Goal: Complete application form

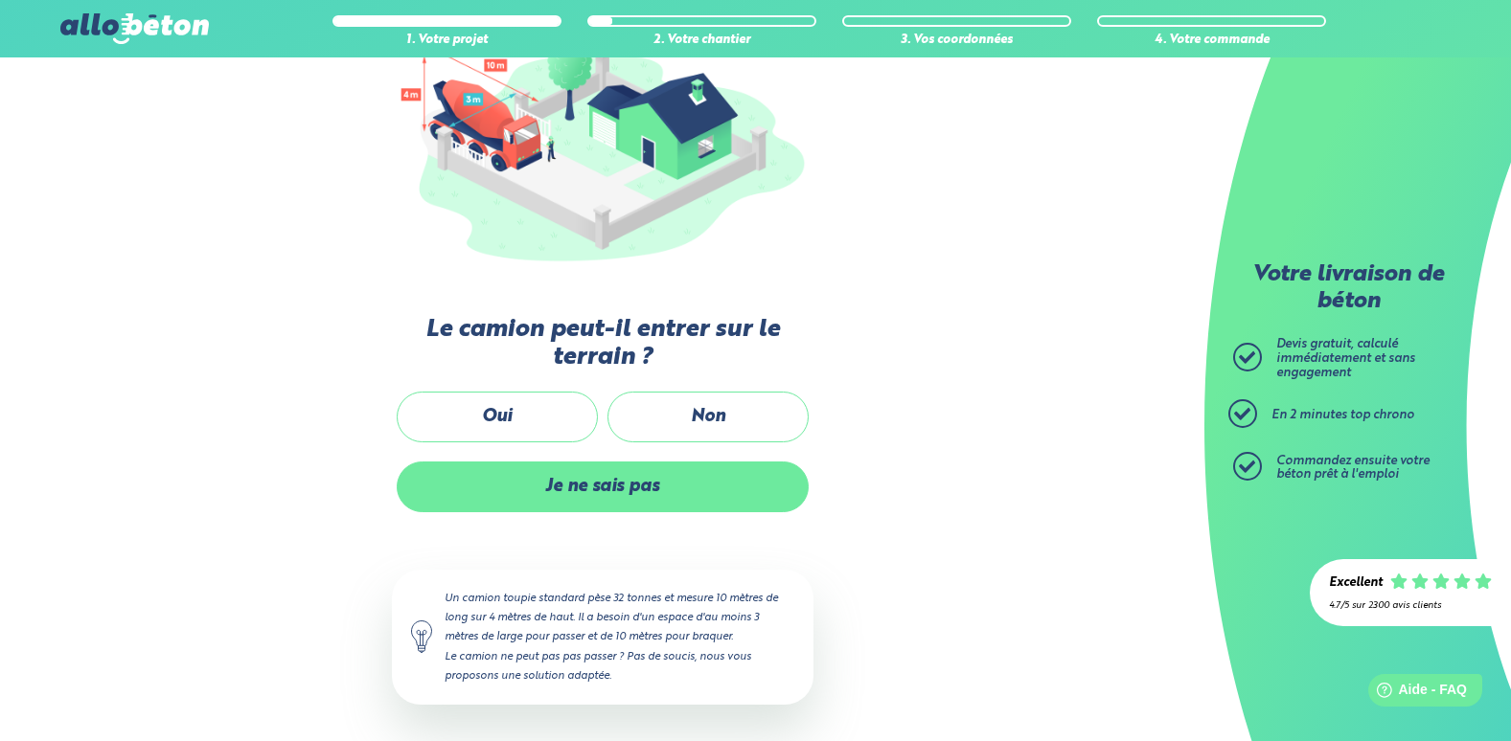
click at [619, 501] on label "Je ne sais pas" at bounding box center [603, 487] width 412 height 51
click at [0, 0] on input "Je ne sais pas" at bounding box center [0, 0] width 0 height 0
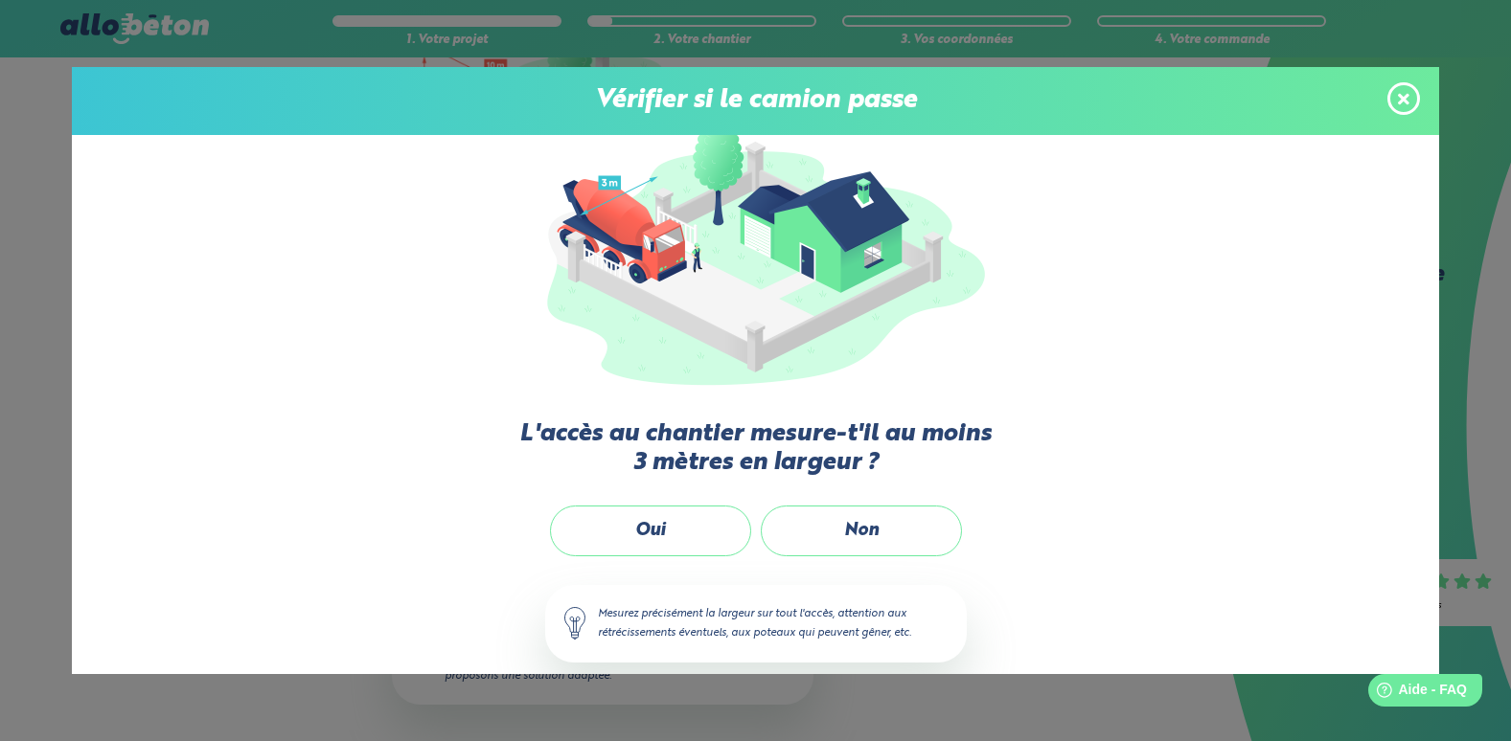
scroll to position [76, 0]
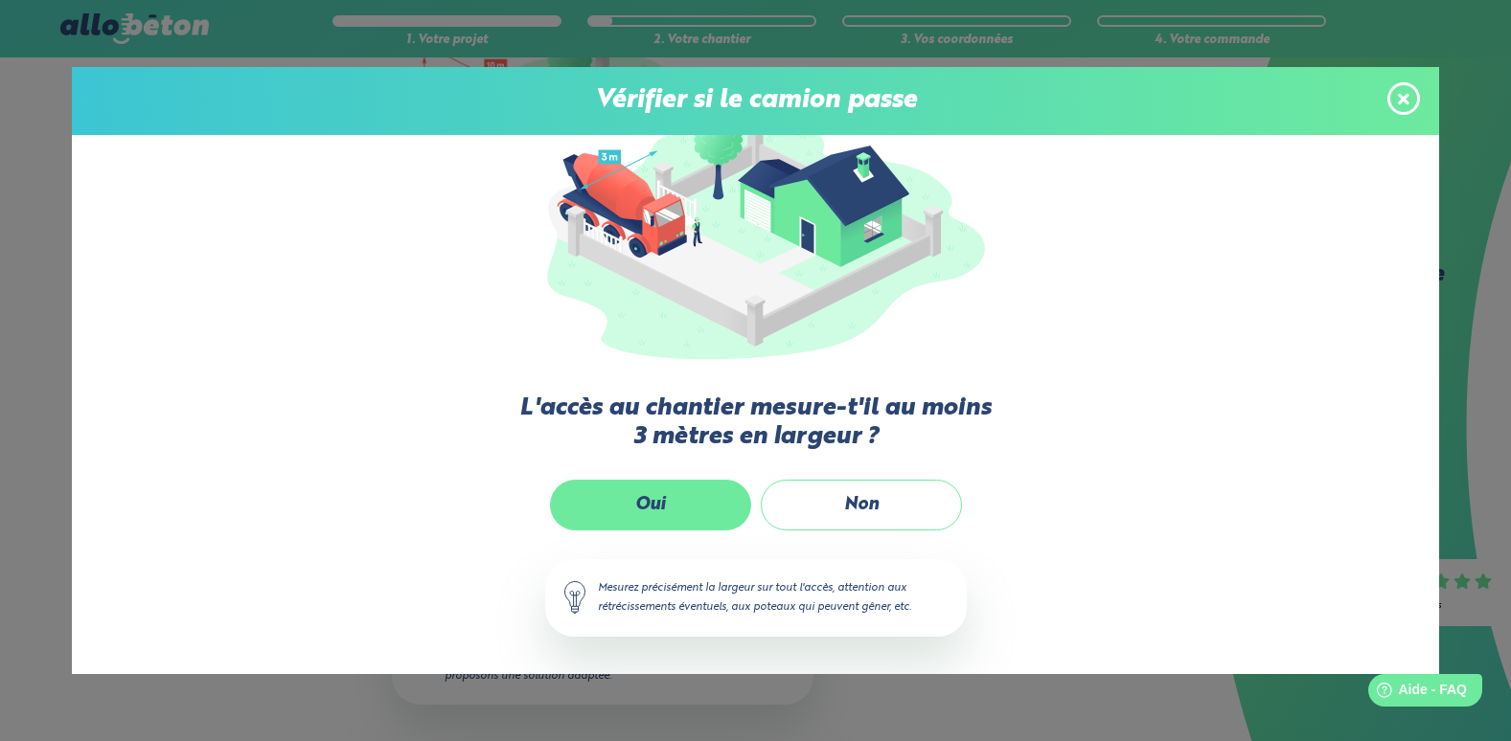
click at [663, 511] on label "Oui" at bounding box center [650, 505] width 201 height 51
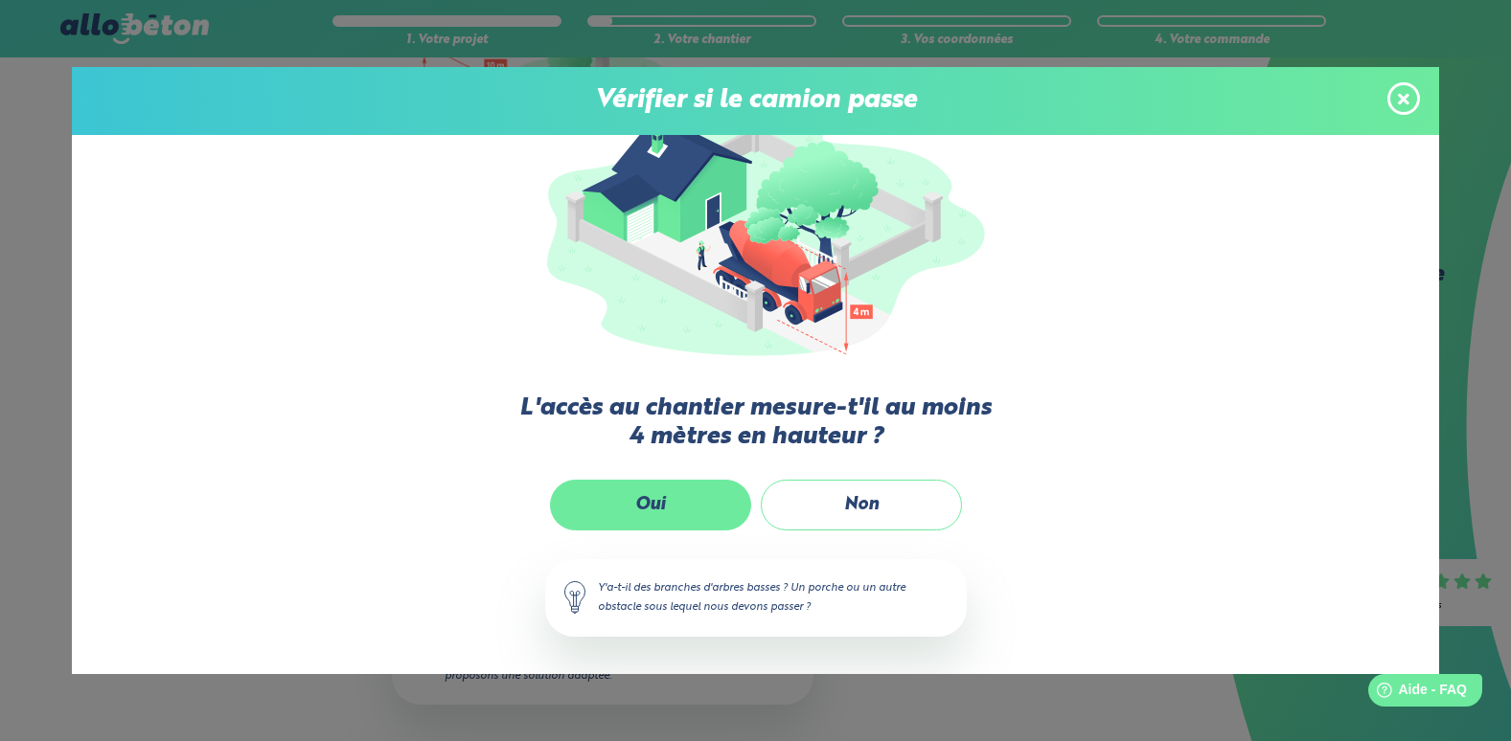
click at [668, 514] on label "Oui" at bounding box center [650, 505] width 201 height 51
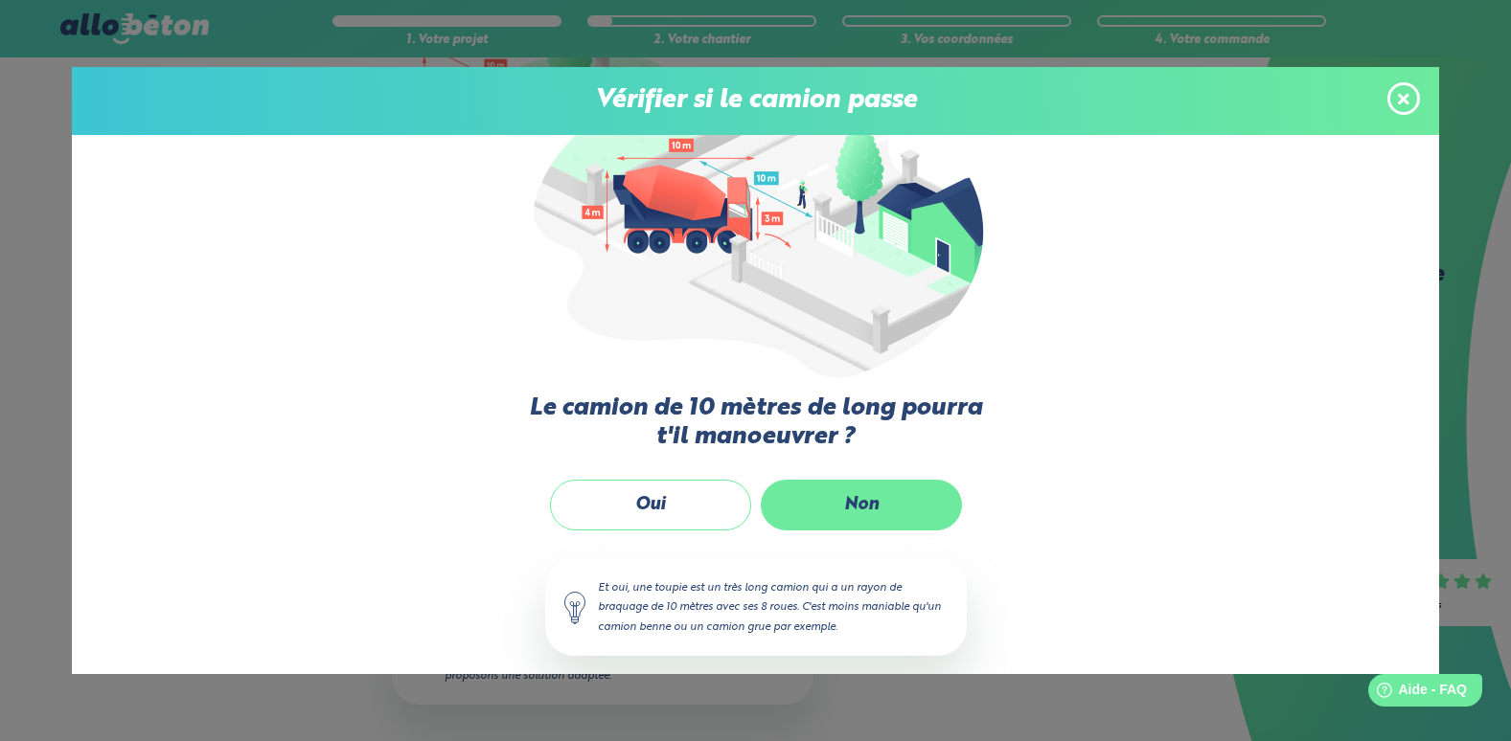
click at [791, 508] on label "Non" at bounding box center [861, 505] width 201 height 51
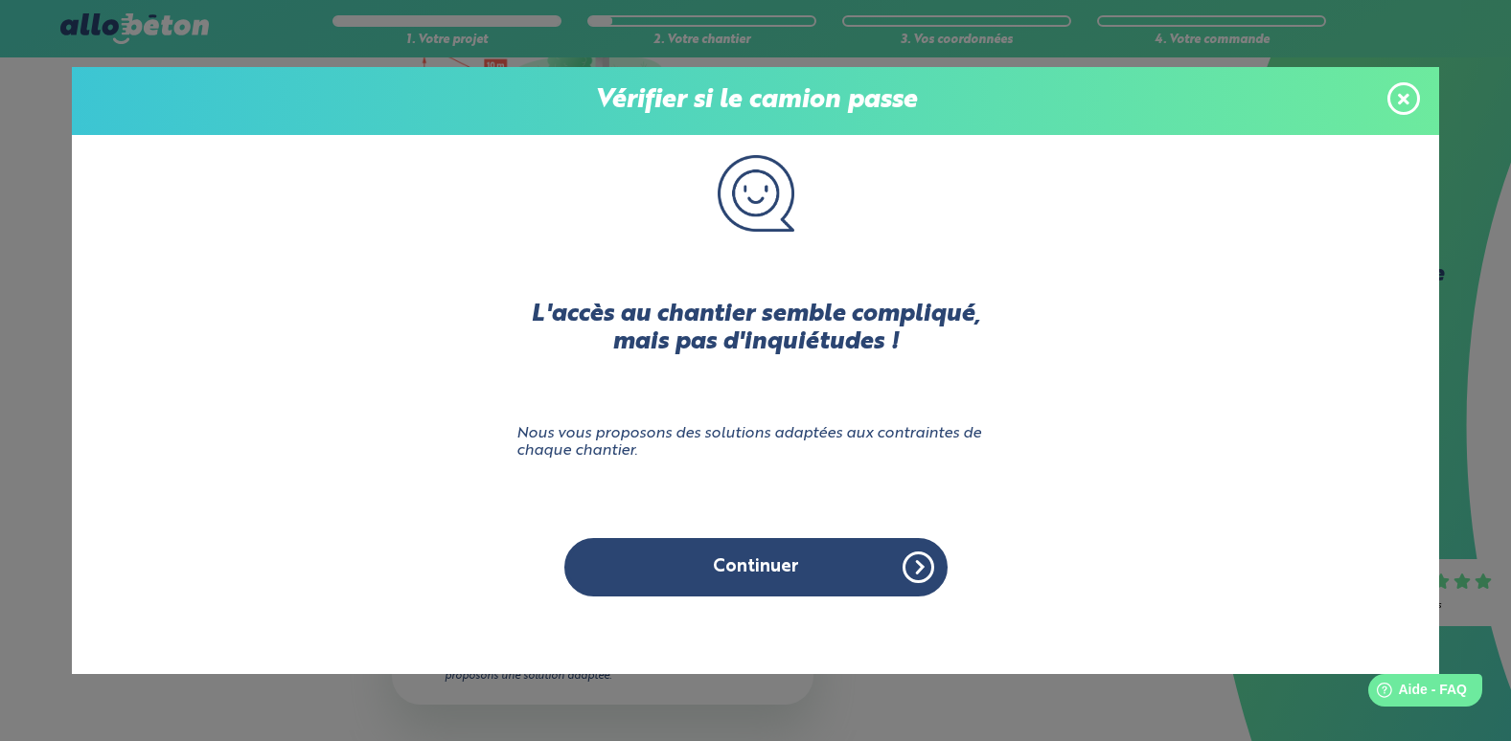
scroll to position [0, 0]
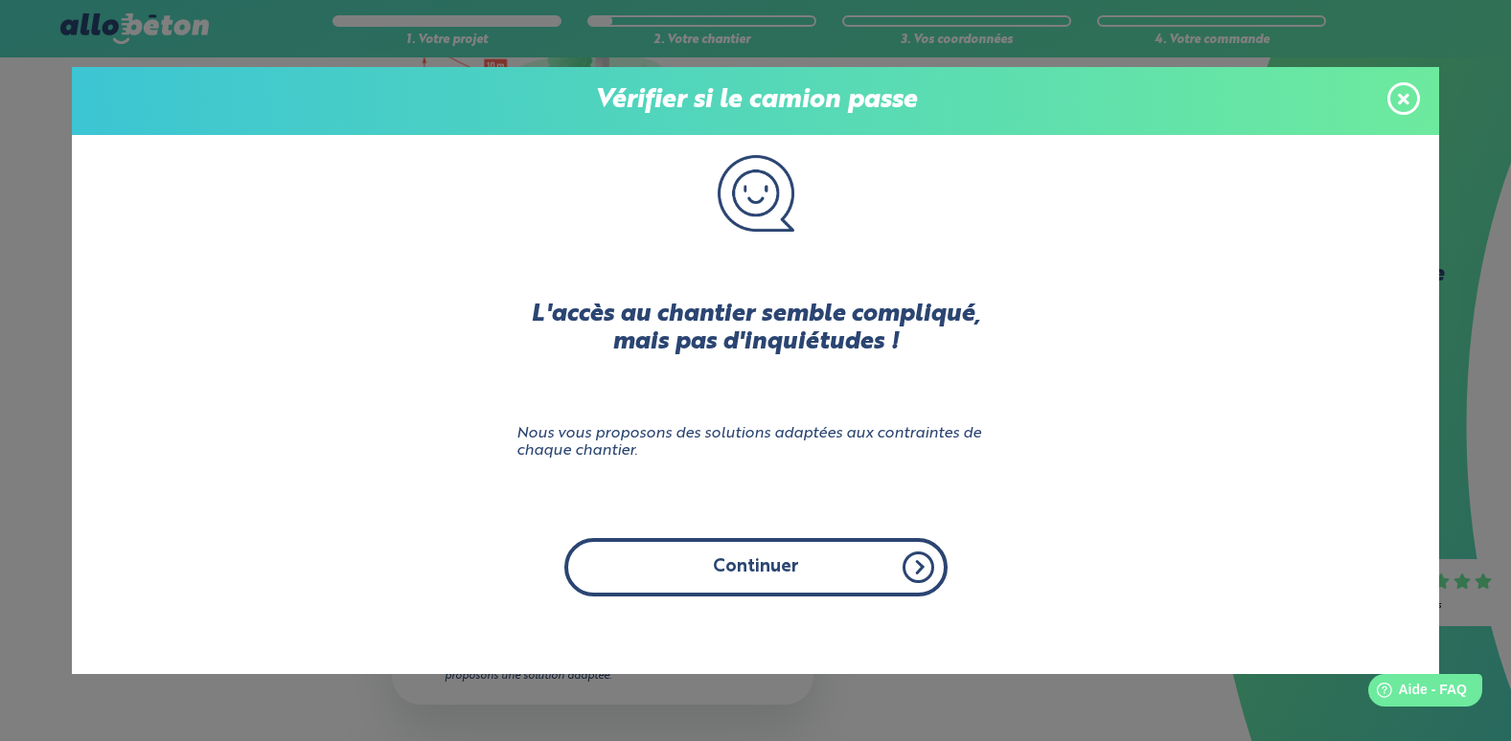
click at [746, 566] on button "Continuer" at bounding box center [755, 567] width 383 height 58
click input "Non" at bounding box center [0, 0] width 0 height 0
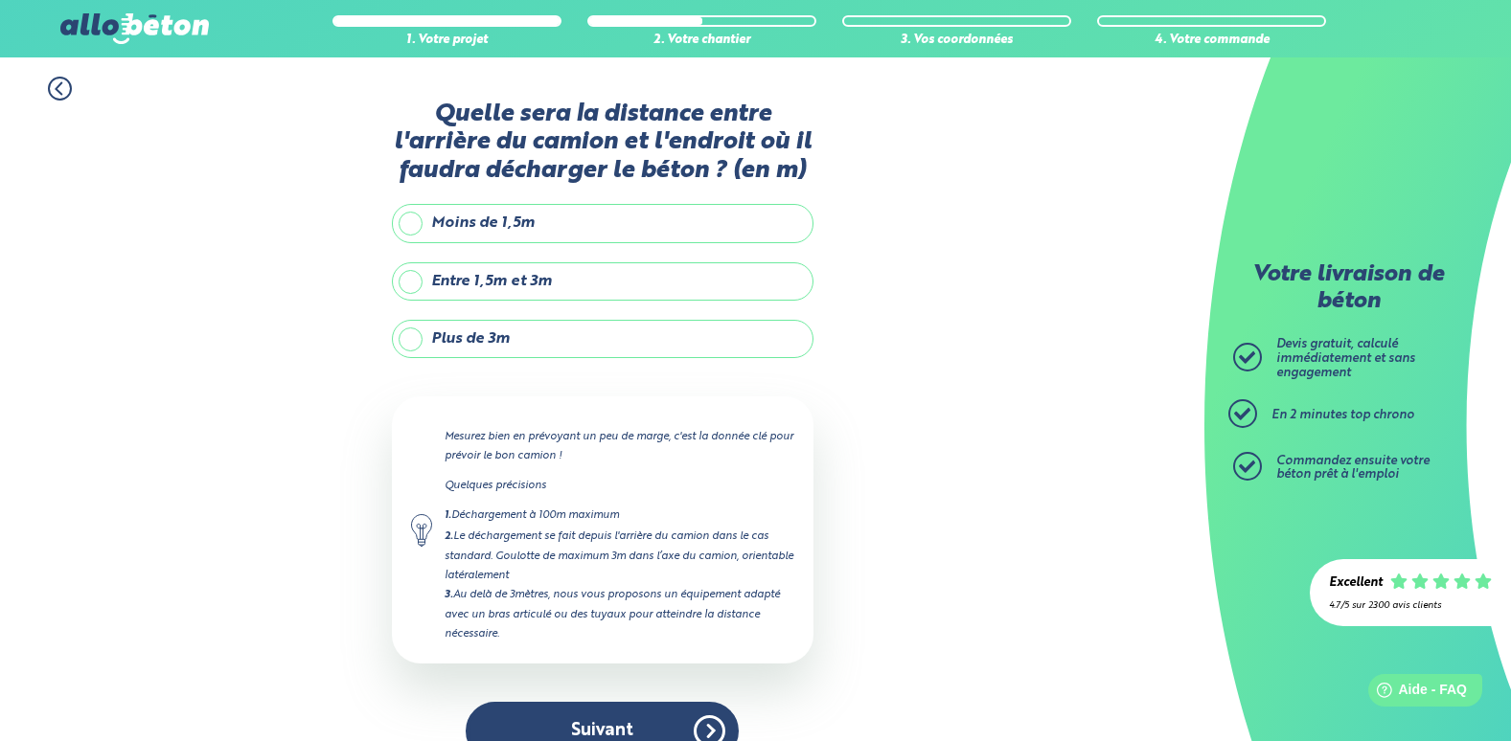
click at [426, 345] on label "Plus de 3m" at bounding box center [603, 339] width 422 height 38
click at [0, 0] on input "Plus de 3m" at bounding box center [0, 0] width 0 height 0
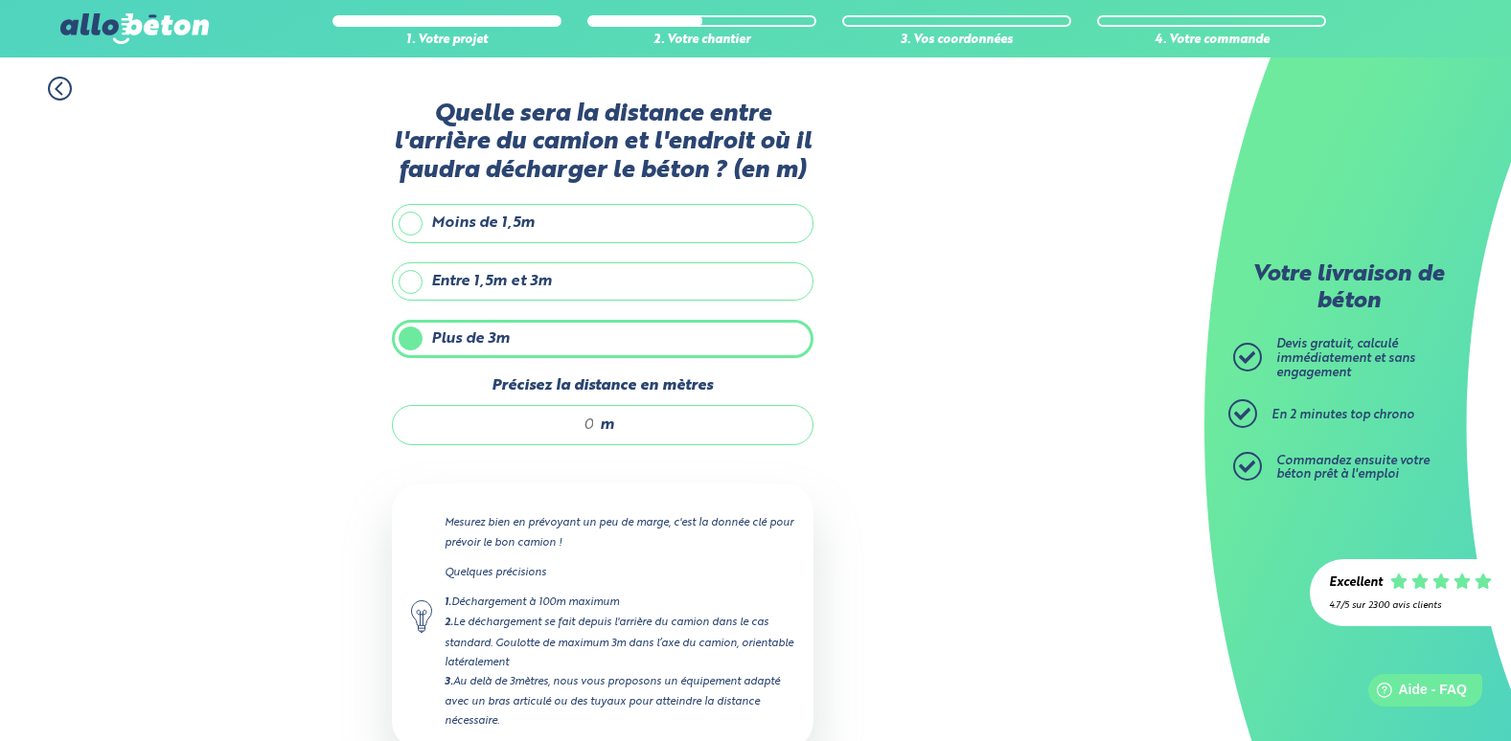
drag, startPoint x: 582, startPoint y: 422, endPoint x: 658, endPoint y: 422, distance: 75.7
click at [658, 422] on div "m" at bounding box center [603, 425] width 422 height 40
type input "10"
click at [809, 581] on div "Mesurez bien en prévoyant un peu de marge, c'est la donnée clé pour prévoir le …" at bounding box center [603, 617] width 422 height 266
click at [1047, 490] on div "1. Votre projet 2. Votre chantier 3. Vos coordonnées 4. Votre commande Quelle s…" at bounding box center [602, 461] width 1204 height 809
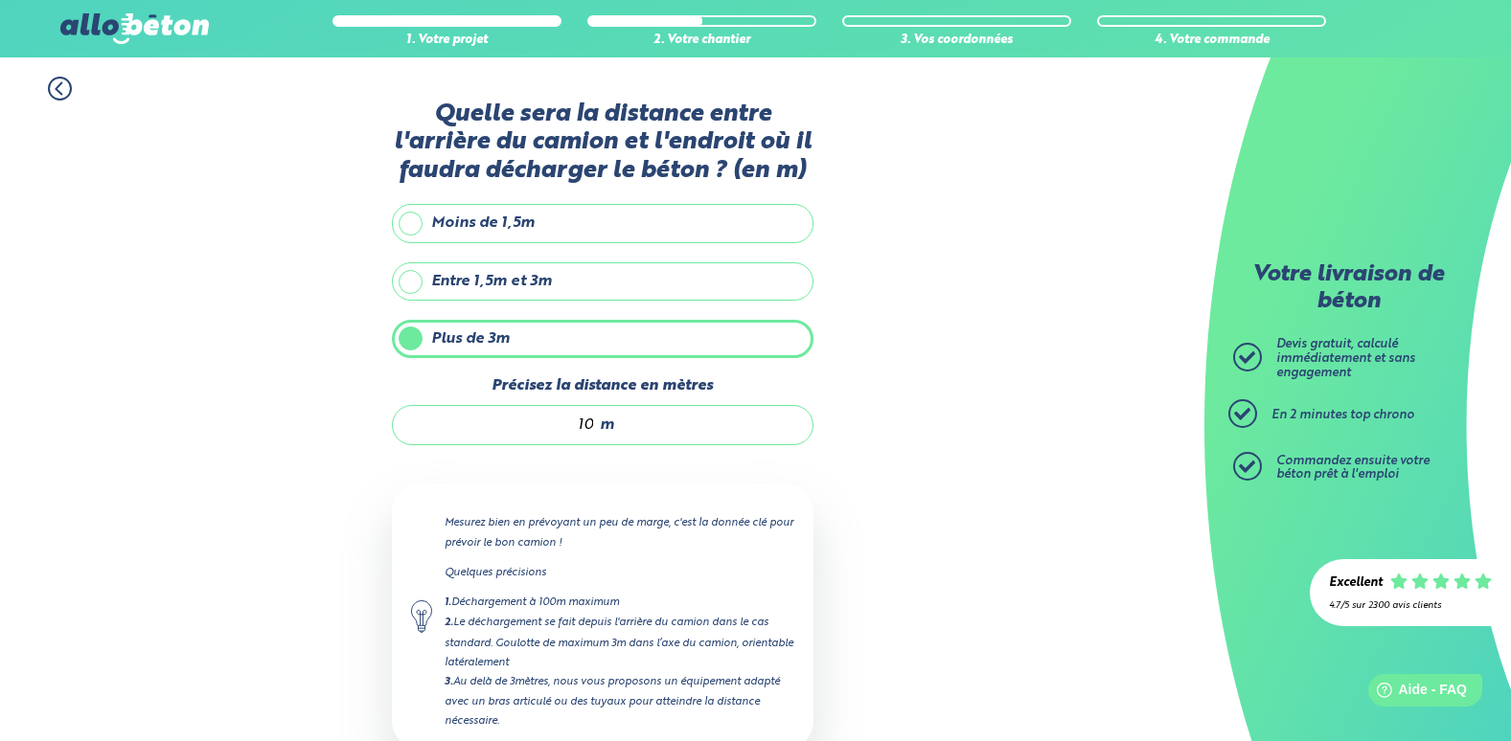
scroll to position [125, 0]
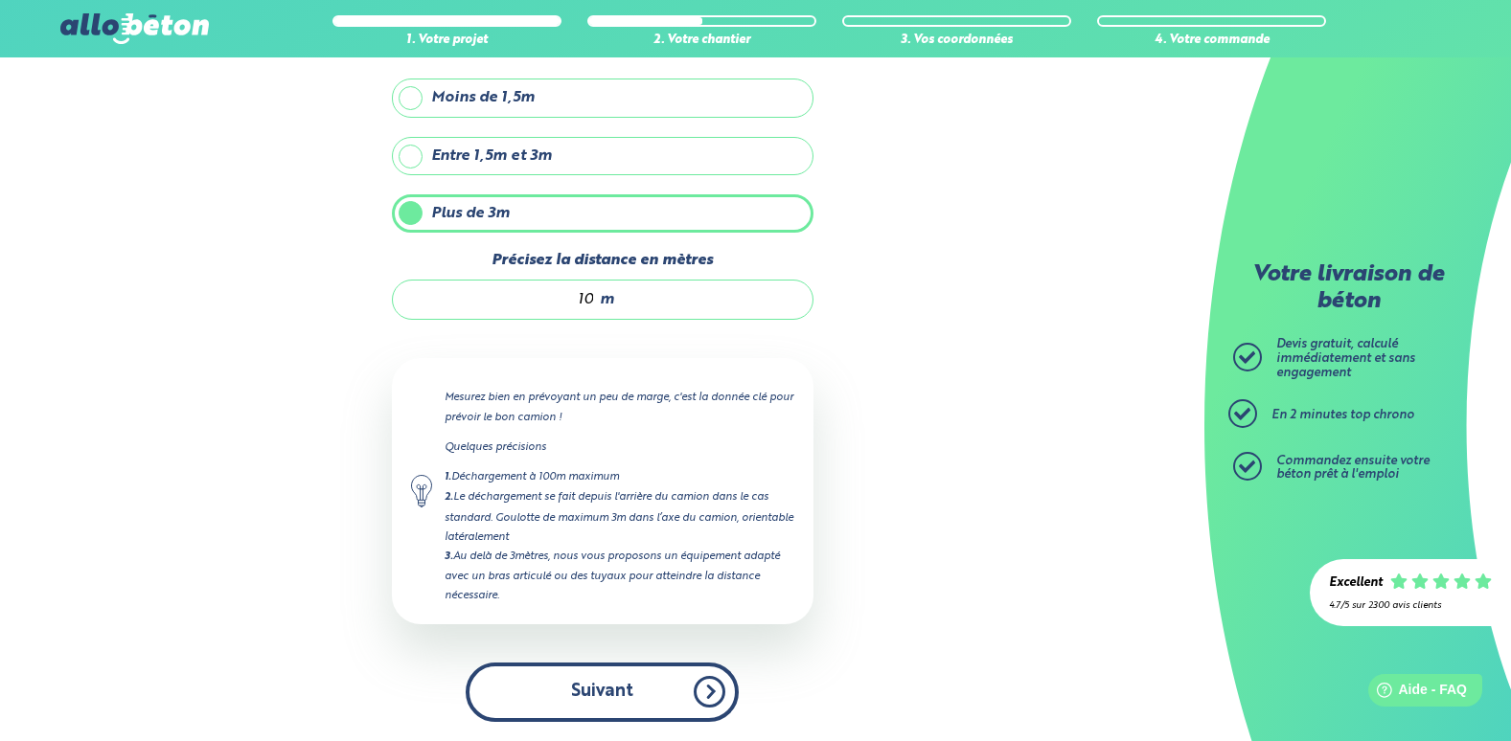
click at [666, 702] on button "Suivant" at bounding box center [602, 692] width 273 height 58
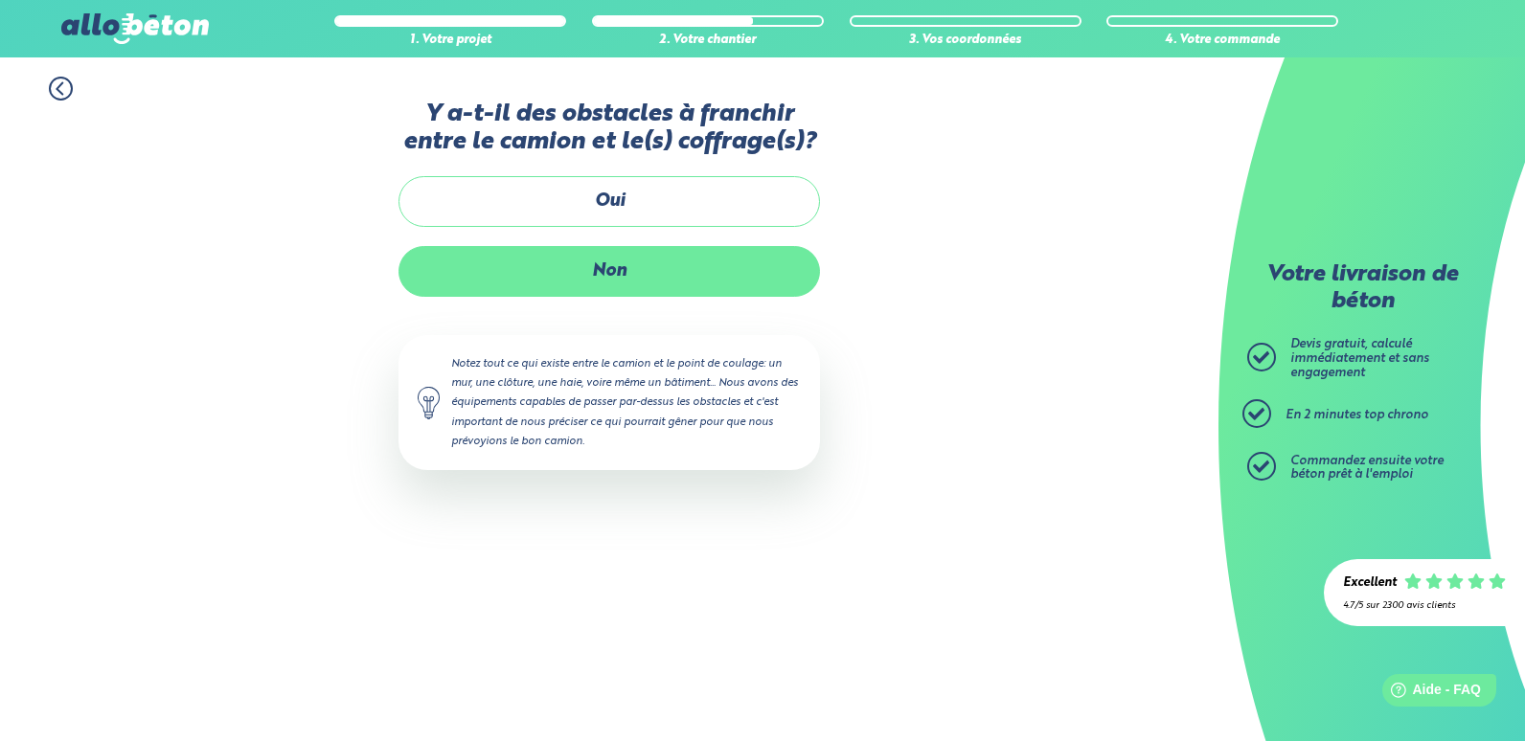
click at [542, 266] on label "Non" at bounding box center [610, 271] width 422 height 51
click at [0, 0] on input "Non" at bounding box center [0, 0] width 0 height 0
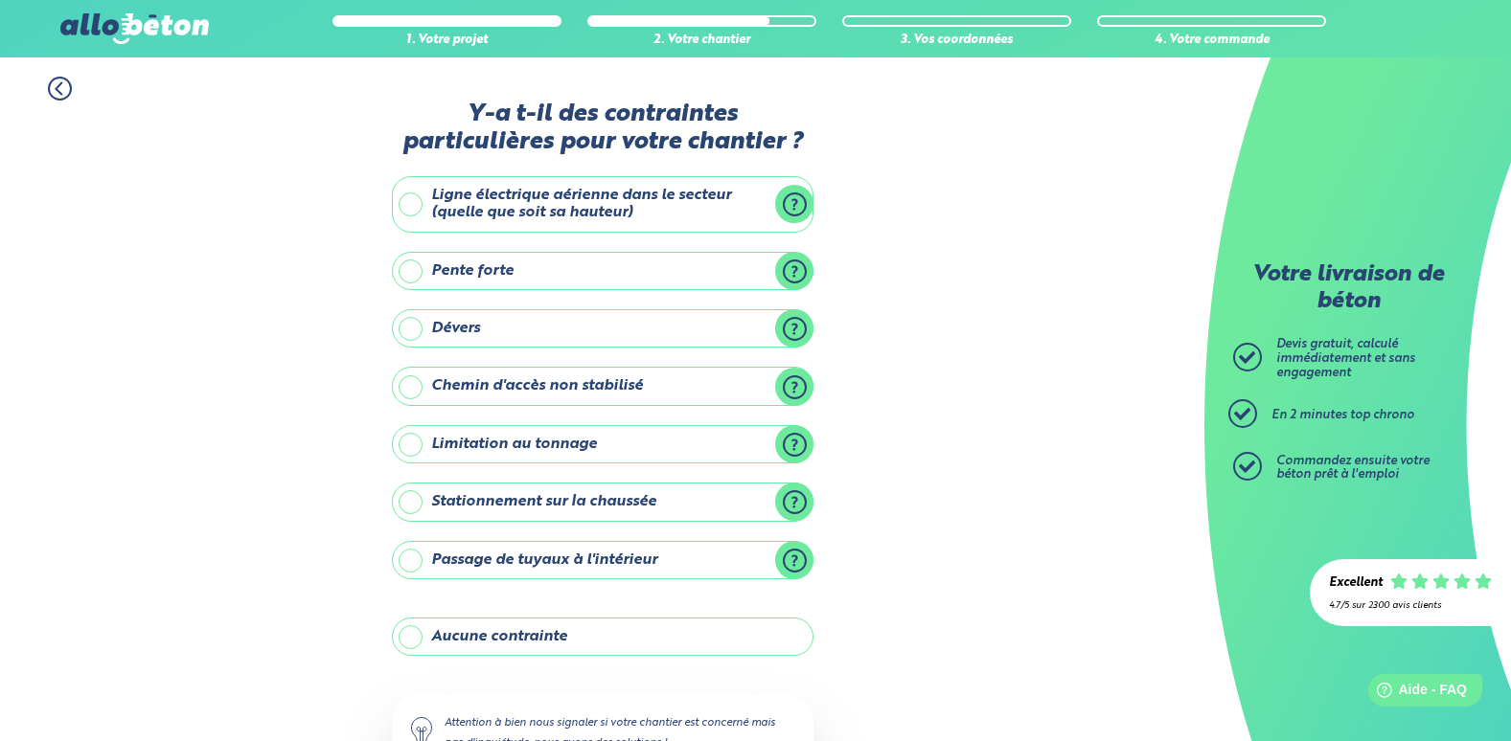
click at [486, 388] on label "Chemin d'accès non stabilisé" at bounding box center [603, 386] width 422 height 38
click at [0, 0] on input "Chemin d'accès non stabilisé" at bounding box center [0, 0] width 0 height 0
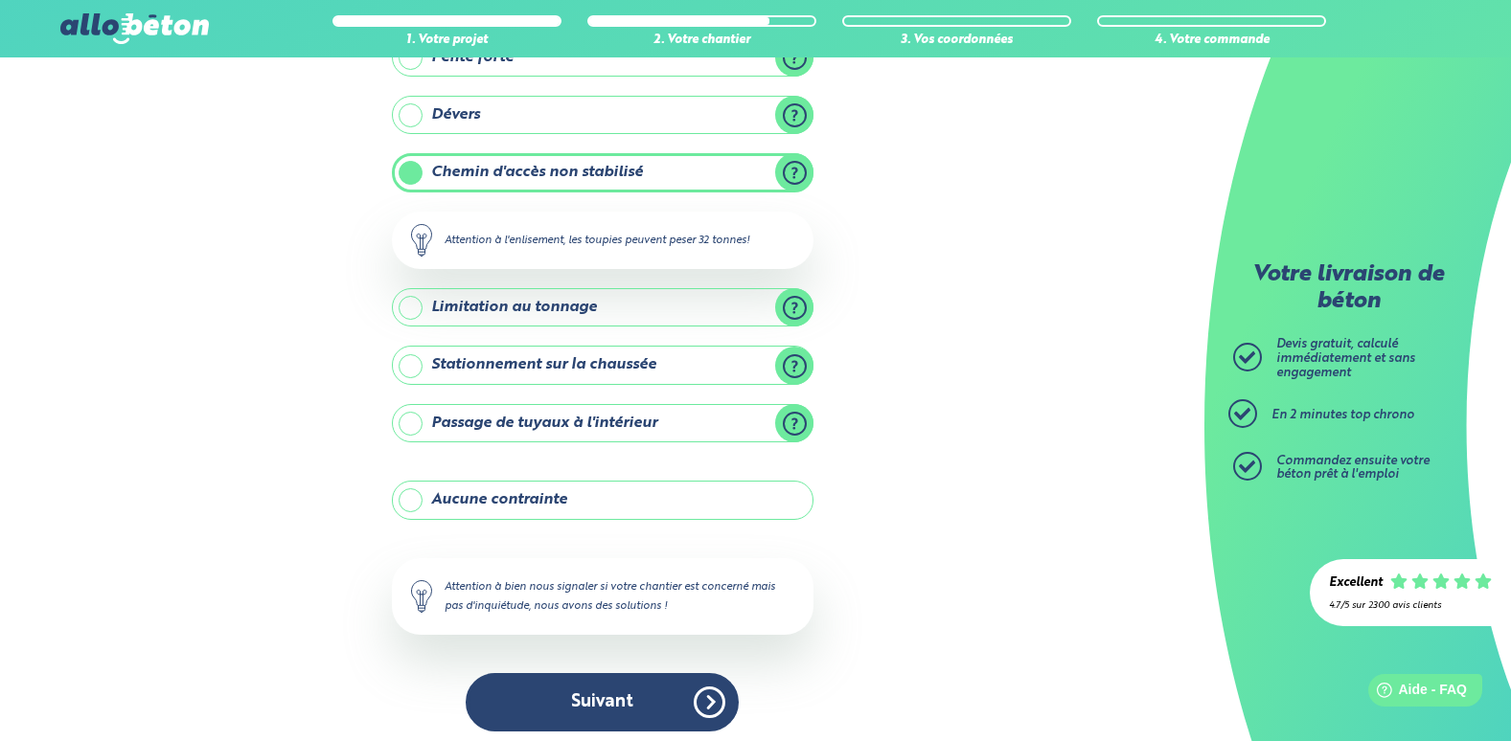
scroll to position [223, 0]
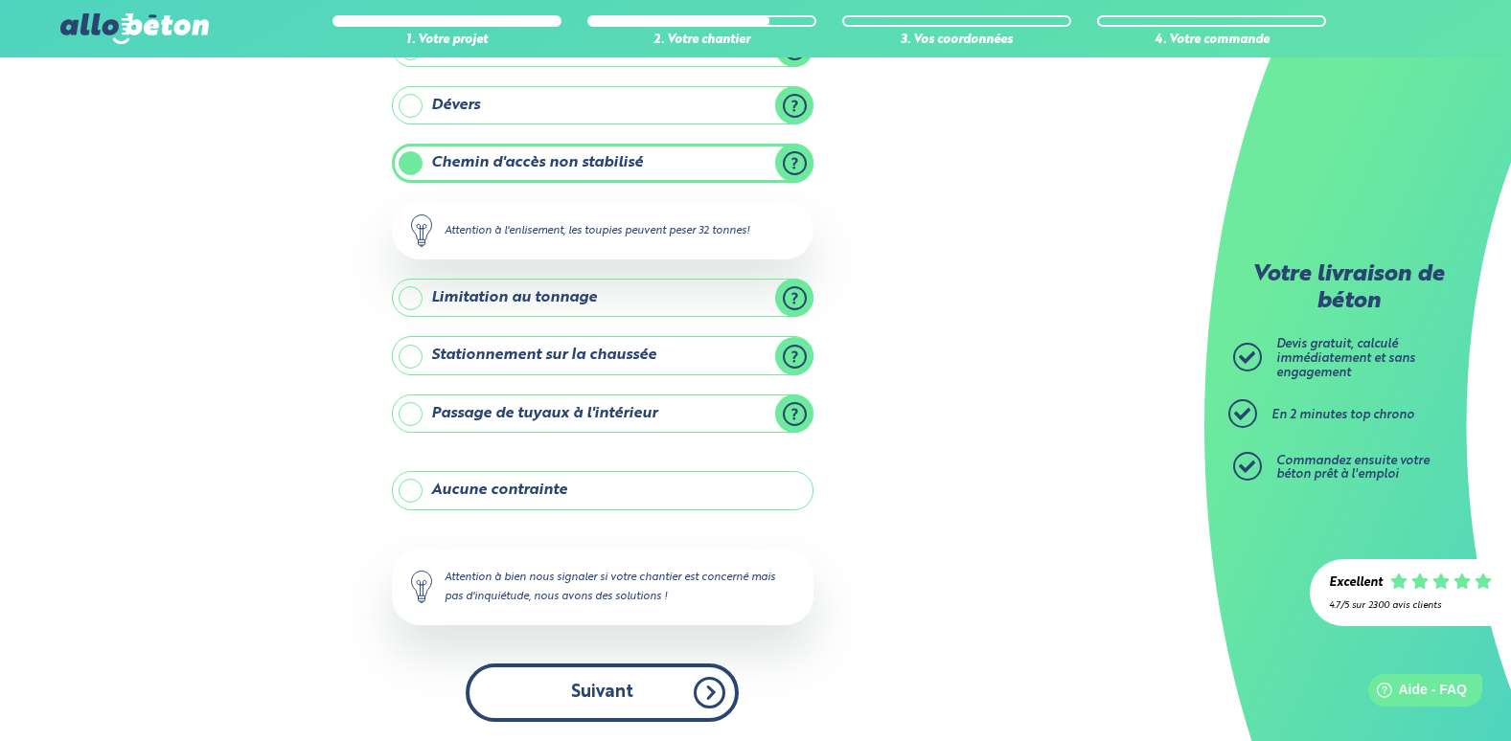
click at [608, 687] on button "Suivant" at bounding box center [602, 693] width 273 height 58
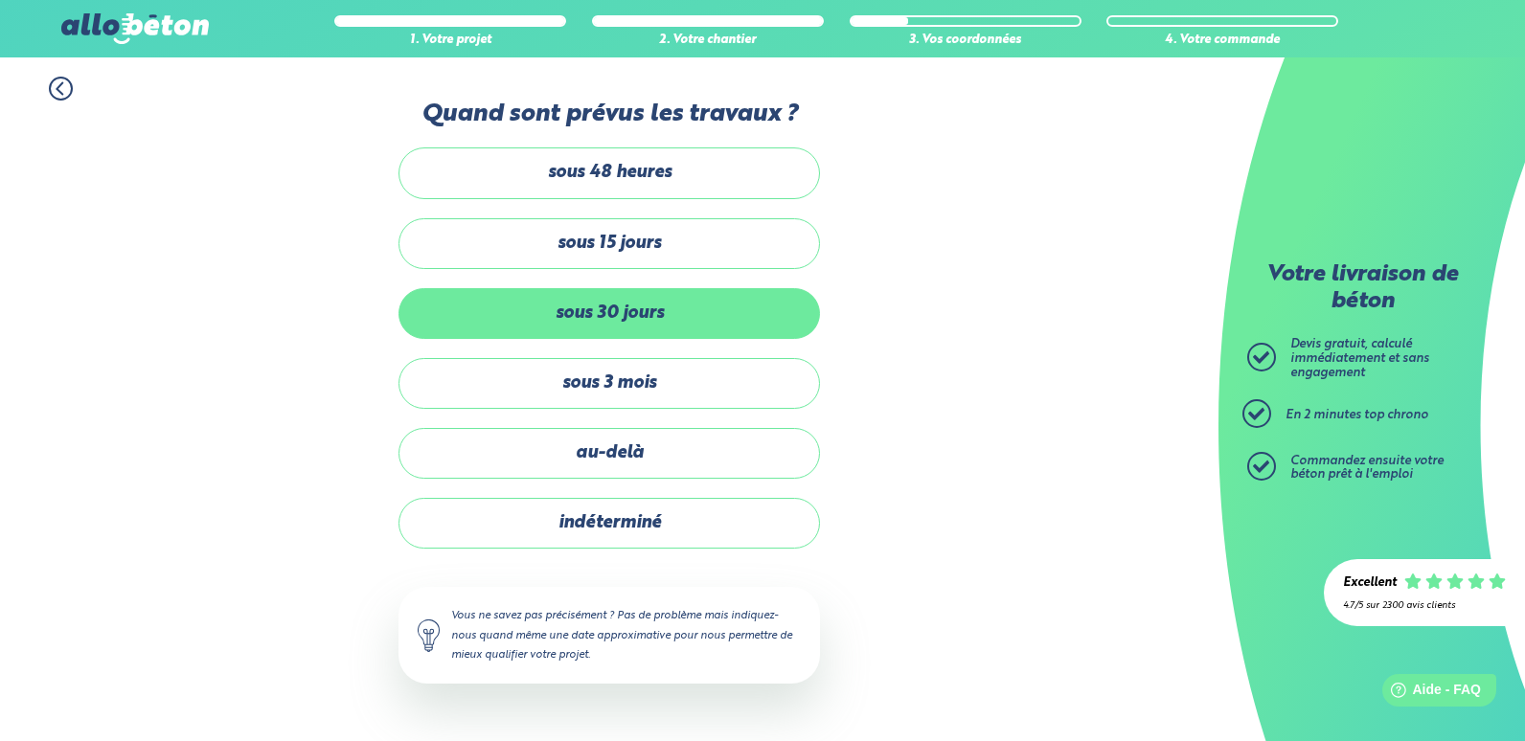
click at [600, 332] on label "sous 30 jours" at bounding box center [610, 313] width 422 height 51
click at [0, 0] on input "sous 30 jours" at bounding box center [0, 0] width 0 height 0
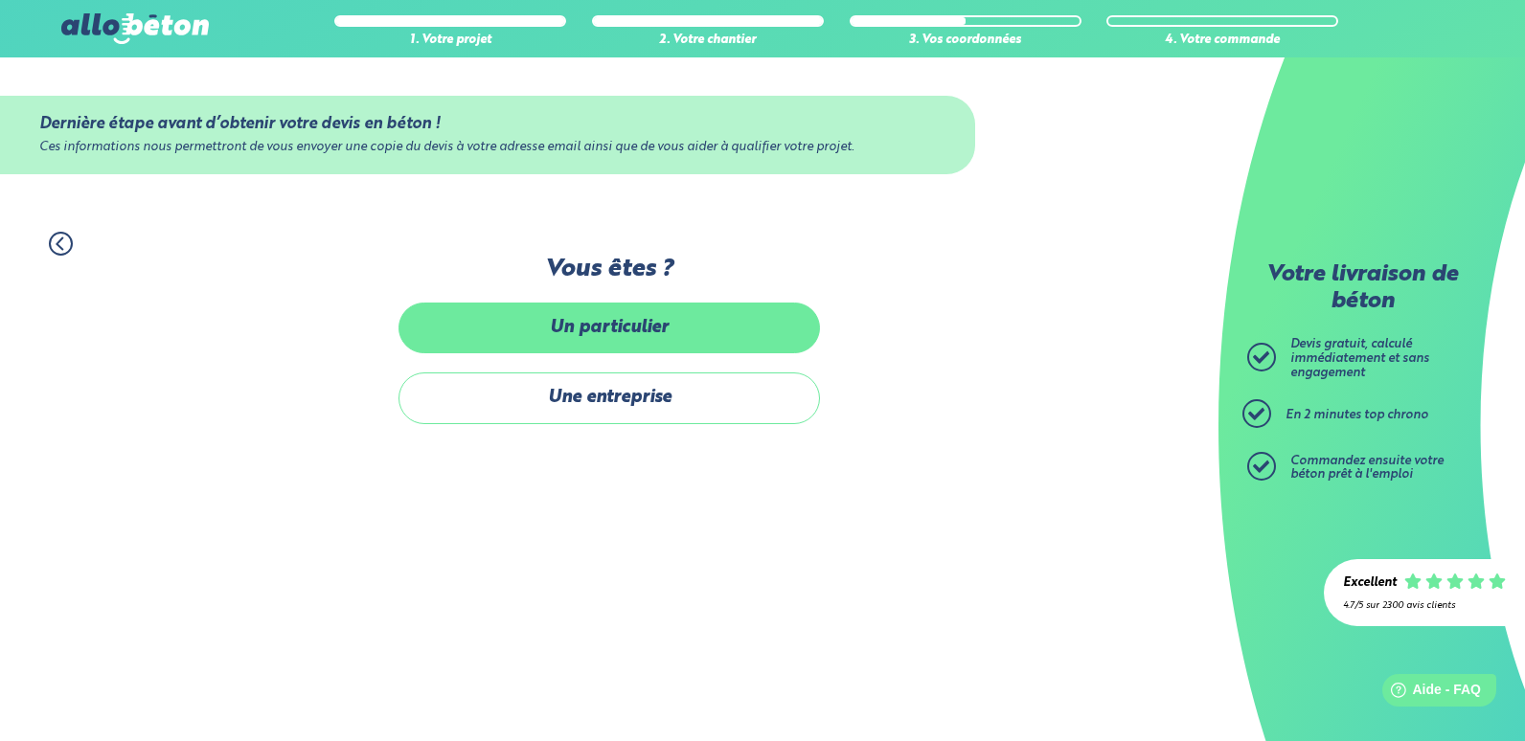
click at [596, 328] on label "Un particulier" at bounding box center [610, 328] width 422 height 51
click at [0, 0] on input "Un particulier" at bounding box center [0, 0] width 0 height 0
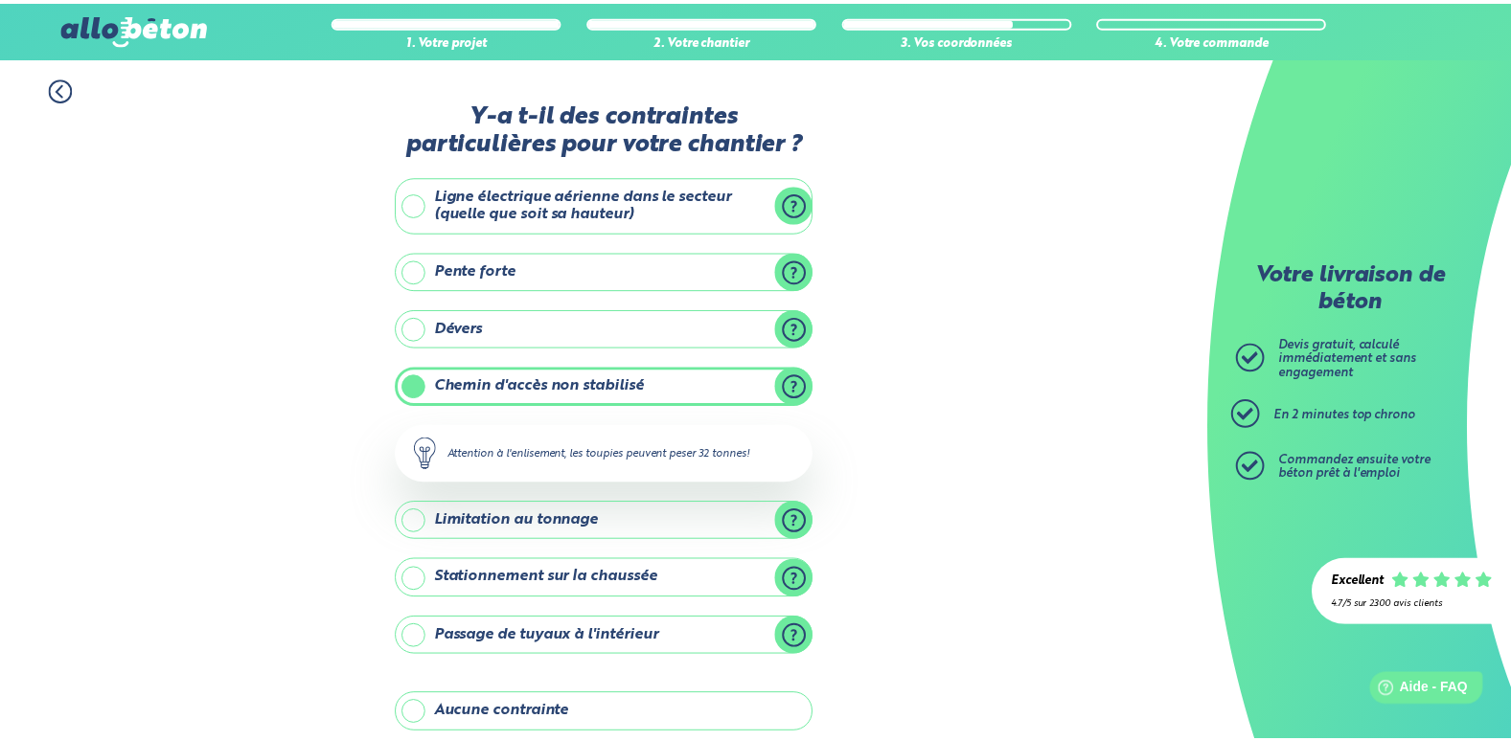
scroll to position [223, 0]
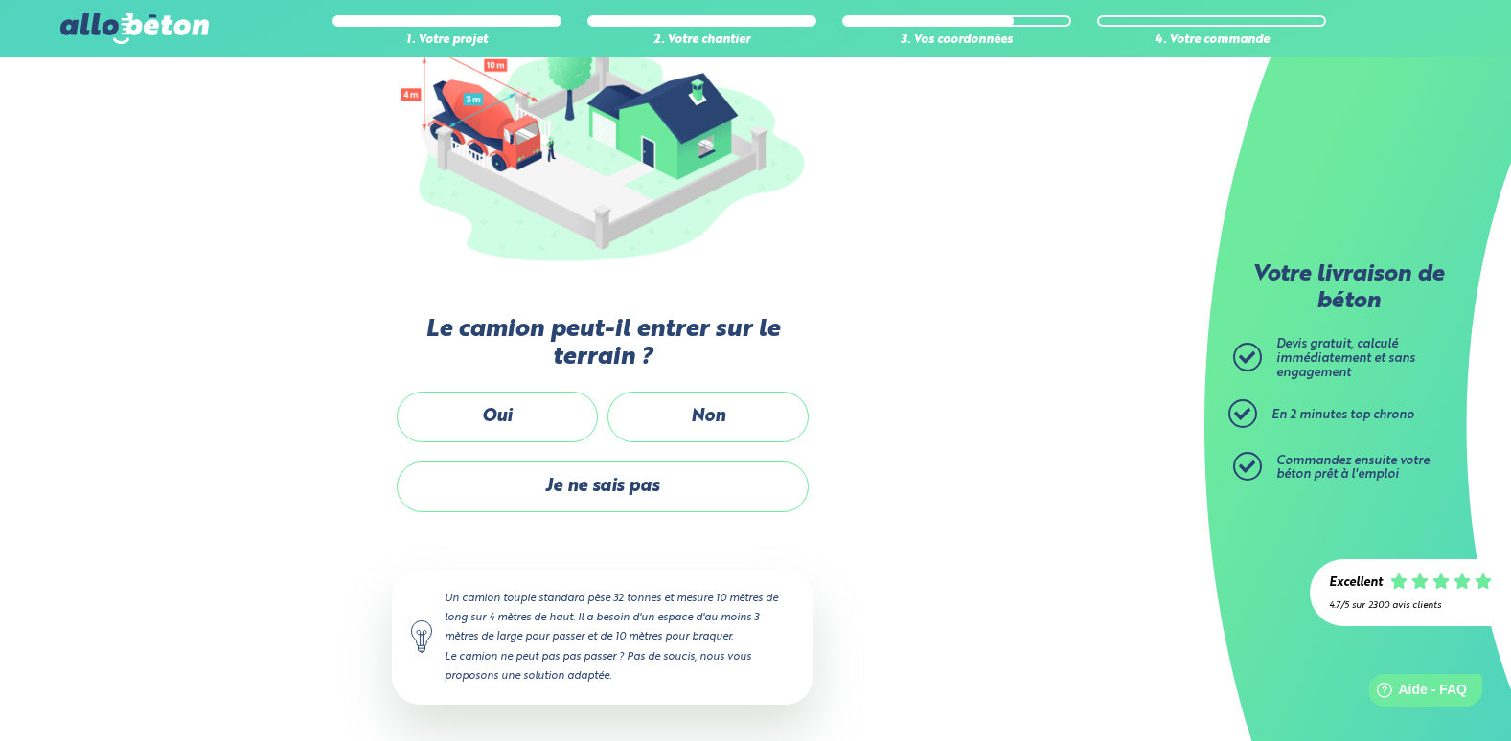
scroll to position [592, 0]
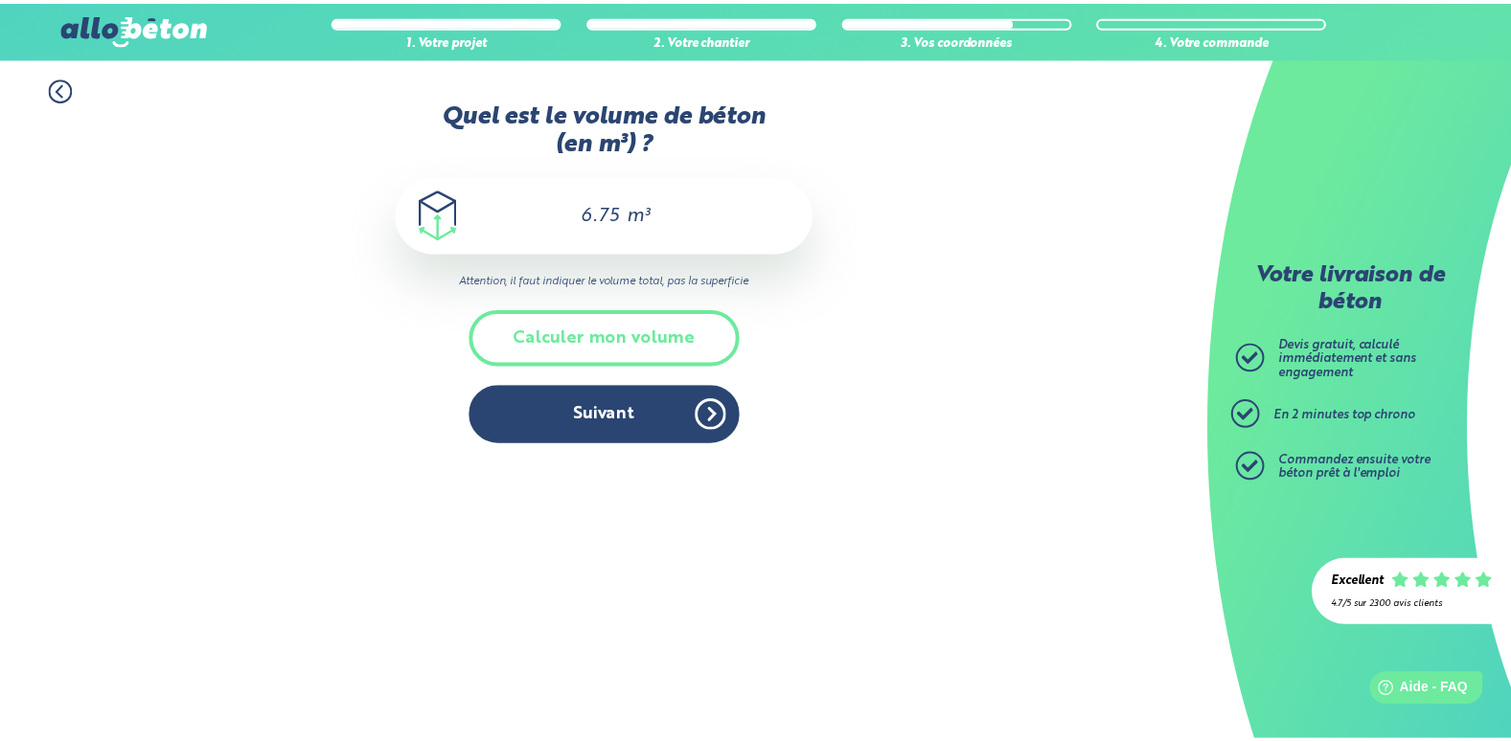
scroll to position [162, 0]
